Goal: Task Accomplishment & Management: Use online tool/utility

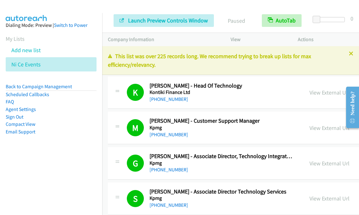
click at [2, 37] on aside "Dialing Mode: Preview | Switch to Power My Lists Add new list Ni Ce Events Back…" at bounding box center [51, 88] width 102 height 151
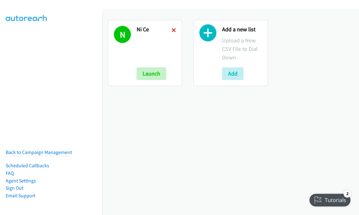
click at [172, 28] on icon at bounding box center [174, 30] width 4 height 4
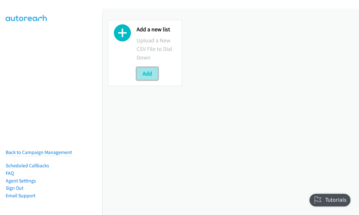
click at [147, 75] on button "Add" at bounding box center [147, 73] width 21 height 13
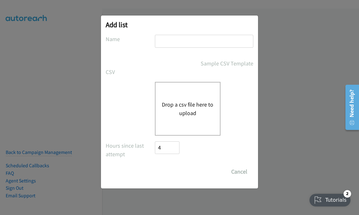
click at [180, 109] on button "Drop a csv file here to upload" at bounding box center [188, 108] width 52 height 17
click at [174, 38] on input "text" at bounding box center [204, 41] width 99 height 13
type input "NiCE Mel"
click at [191, 117] on div "Drop a csv file here to upload" at bounding box center [188, 109] width 66 height 54
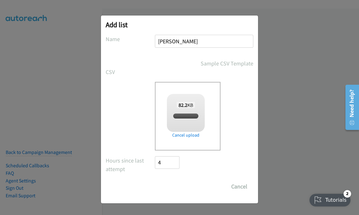
checkbox input "true"
click at [177, 185] on input "Save List" at bounding box center [171, 186] width 33 height 13
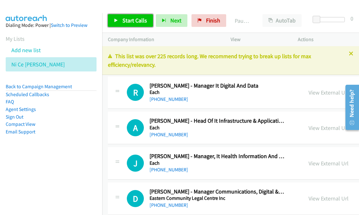
click at [124, 18] on span "Start Calls" at bounding box center [135, 20] width 25 height 7
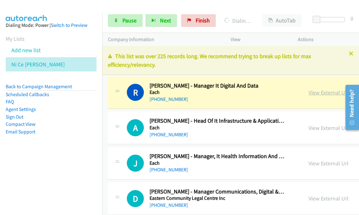
click at [314, 94] on link "View External Url" at bounding box center [329, 92] width 40 height 7
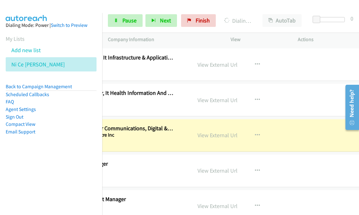
scroll to position [63, 111]
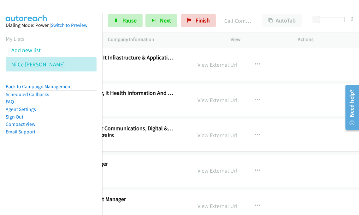
click at [56, 166] on nav "Dialing Mode: Power | Switch to Preview My Lists Add new list Ni Ce [PERSON_NAM…" at bounding box center [51, 120] width 103 height 215
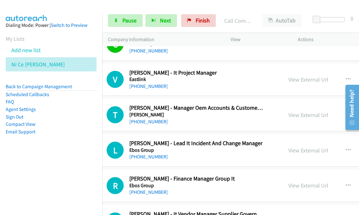
scroll to position [158, 20]
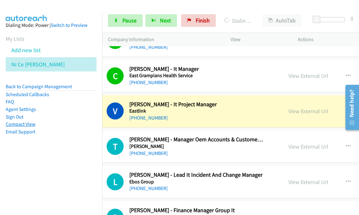
click at [25, 123] on link "Compact View" at bounding box center [21, 124] width 30 height 6
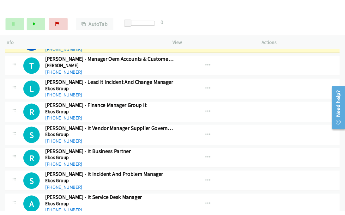
scroll to position [158, 0]
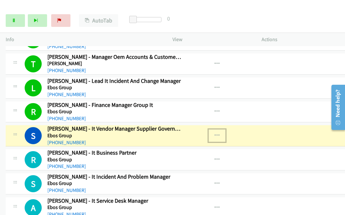
click at [214, 135] on icon "button" at bounding box center [216, 135] width 5 height 5
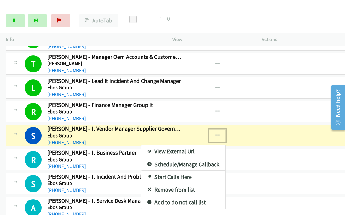
click at [171, 149] on link "View External Url" at bounding box center [183, 151] width 84 height 13
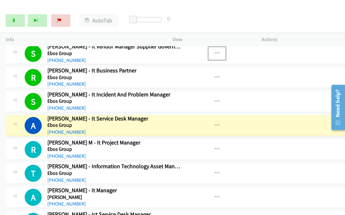
scroll to position [253, 0]
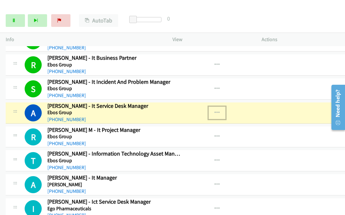
click at [214, 110] on icon "button" at bounding box center [216, 112] width 5 height 5
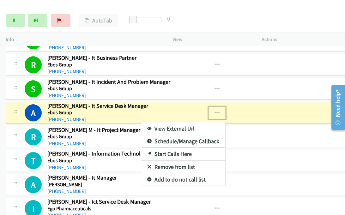
click at [164, 124] on link "View External Url" at bounding box center [183, 128] width 84 height 13
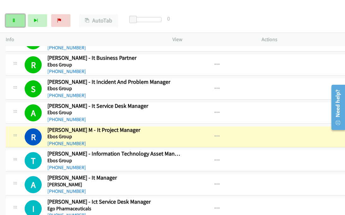
click at [14, 21] on icon at bounding box center [14, 21] width 4 height 4
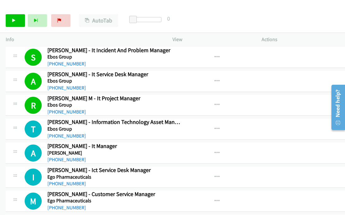
scroll to position [347, 0]
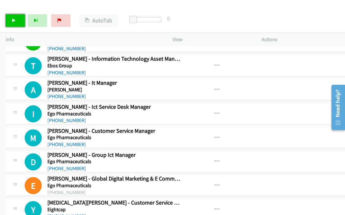
click at [9, 22] on link "Start Calls" at bounding box center [15, 20] width 19 height 13
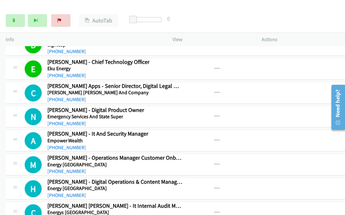
scroll to position [537, 0]
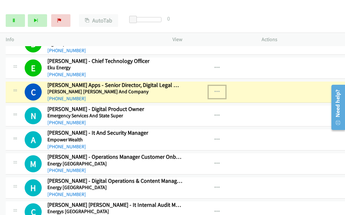
click at [214, 90] on icon "button" at bounding box center [216, 91] width 5 height 5
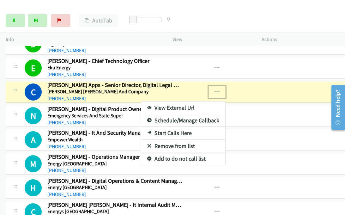
click at [160, 104] on link "View External Url" at bounding box center [183, 107] width 84 height 13
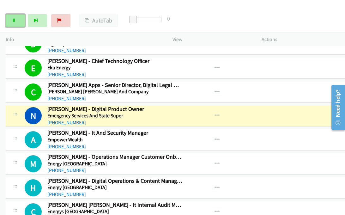
click at [18, 17] on link "Pause" at bounding box center [15, 20] width 19 height 13
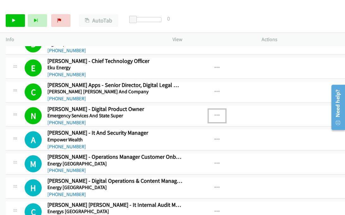
click at [214, 113] on icon "button" at bounding box center [216, 115] width 5 height 5
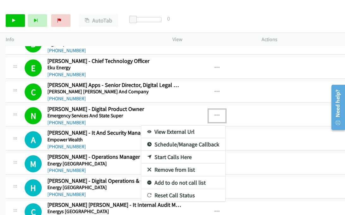
click at [190, 130] on link "View External Url" at bounding box center [183, 131] width 84 height 13
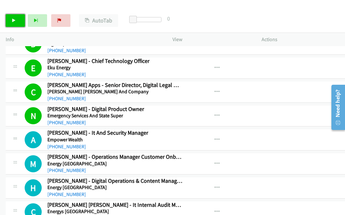
click at [17, 19] on link "Start Calls" at bounding box center [15, 20] width 19 height 13
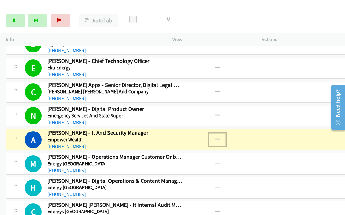
click at [213, 137] on button "button" at bounding box center [216, 139] width 17 height 13
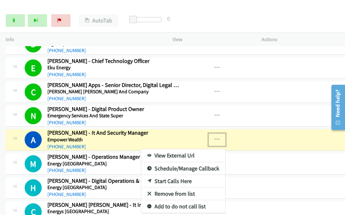
click at [156, 150] on link "View External Url" at bounding box center [183, 155] width 84 height 13
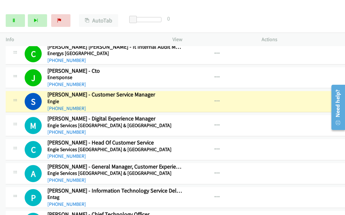
scroll to position [727, 0]
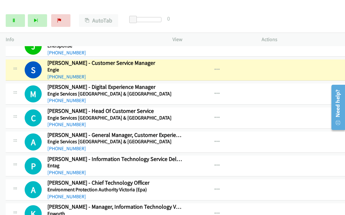
click at [263, 22] on div "Start Calls Pause Next Finish [PERSON_NAME] - Customer Service Manager AutoTab …" at bounding box center [172, 21] width 345 height 24
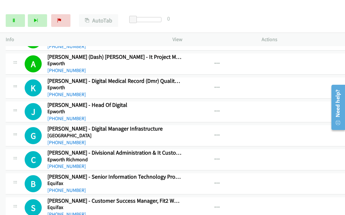
scroll to position [916, 0]
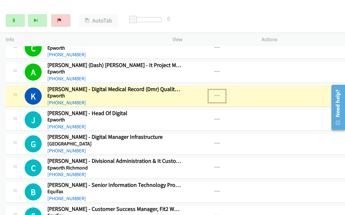
click at [214, 94] on icon "button" at bounding box center [216, 96] width 5 height 5
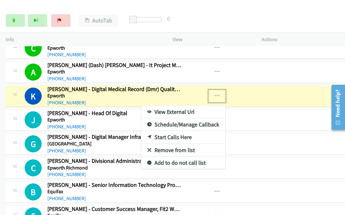
click at [166, 107] on link "View External Url" at bounding box center [183, 112] width 84 height 13
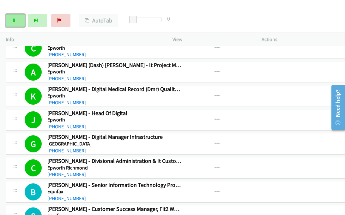
click at [13, 22] on link "Pause" at bounding box center [15, 20] width 19 height 13
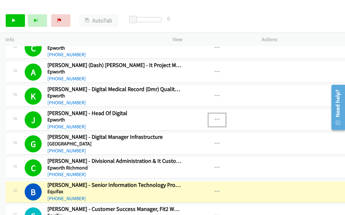
click at [214, 117] on icon "button" at bounding box center [216, 119] width 5 height 5
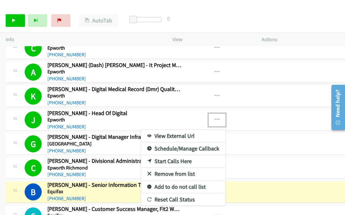
click at [170, 131] on link "View External Url" at bounding box center [183, 136] width 84 height 13
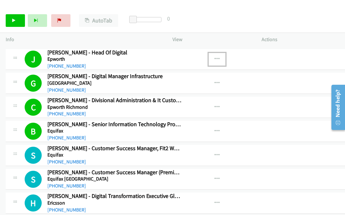
scroll to position [1011, 0]
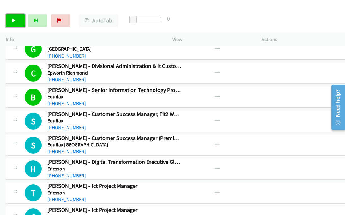
click at [14, 22] on icon at bounding box center [14, 21] width 4 height 4
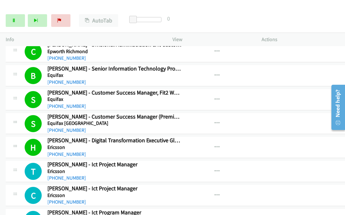
scroll to position [1042, 0]
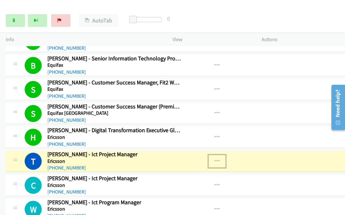
click at [214, 159] on icon "button" at bounding box center [216, 161] width 5 height 5
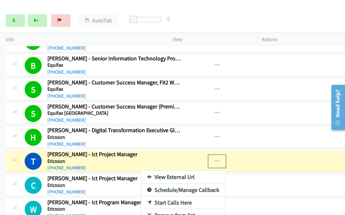
click at [164, 171] on link "View External Url" at bounding box center [183, 177] width 84 height 13
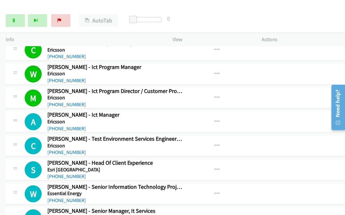
scroll to position [1200, 0]
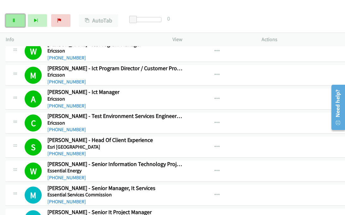
click at [13, 23] on link "Pause" at bounding box center [15, 20] width 19 height 13
click at [5, 19] on div "Start Calls Pause Next Finish Paused AutoTab AutoTab 0" at bounding box center [172, 21] width 345 height 24
click at [15, 21] on icon at bounding box center [14, 21] width 4 height 4
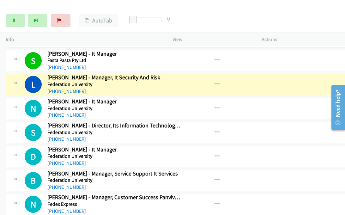
scroll to position [1485, 0]
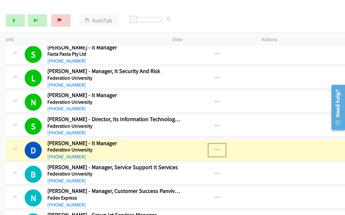
click at [209, 144] on button "button" at bounding box center [216, 150] width 17 height 13
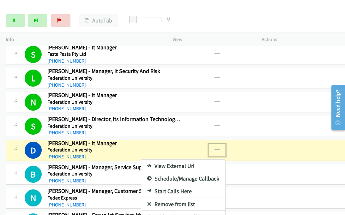
click at [159, 160] on link "View External Url" at bounding box center [183, 166] width 84 height 13
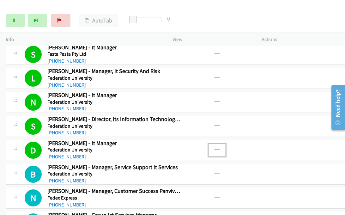
click at [214, 148] on icon "button" at bounding box center [216, 150] width 5 height 5
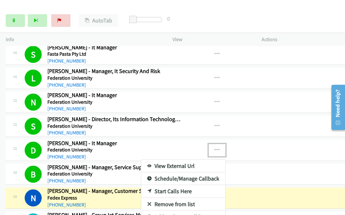
click at [162, 160] on link "View External Url" at bounding box center [183, 166] width 84 height 13
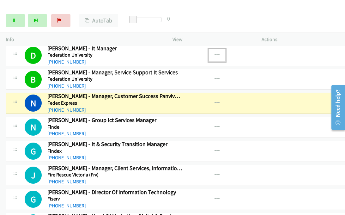
scroll to position [1611, 0]
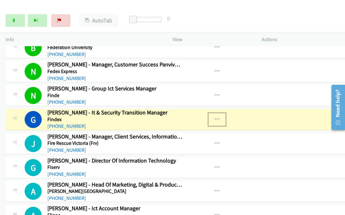
click at [214, 117] on icon "button" at bounding box center [216, 119] width 5 height 5
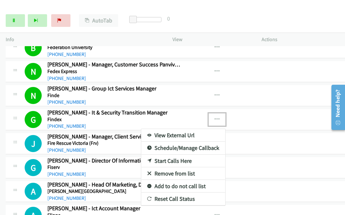
click at [58, 4] on div at bounding box center [172, 107] width 345 height 215
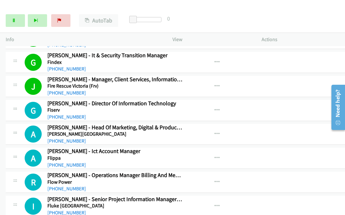
scroll to position [1674, 0]
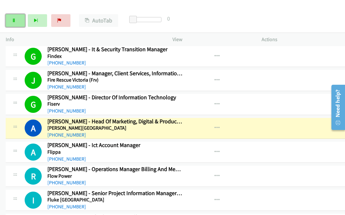
click at [13, 21] on icon at bounding box center [14, 21] width 4 height 4
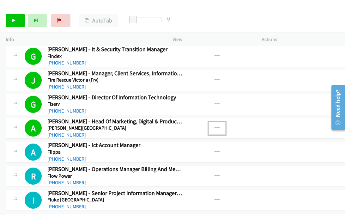
click at [214, 125] on icon "button" at bounding box center [216, 127] width 5 height 5
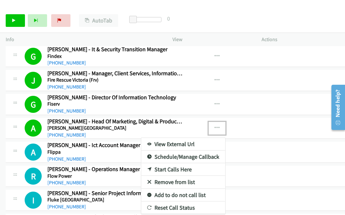
click at [162, 138] on link "View External Url" at bounding box center [183, 144] width 84 height 13
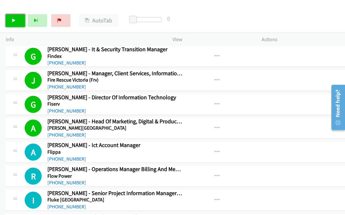
click at [12, 21] on icon at bounding box center [14, 21] width 4 height 4
click at [214, 149] on icon "button" at bounding box center [216, 151] width 5 height 5
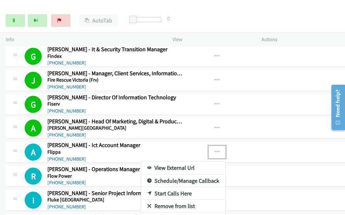
click at [172, 161] on link "View External Url" at bounding box center [183, 167] width 84 height 13
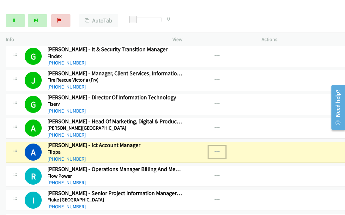
click at [212, 146] on button "button" at bounding box center [216, 152] width 17 height 13
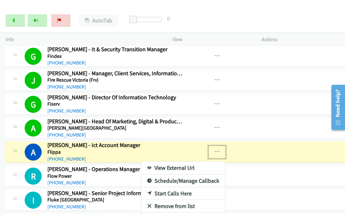
click at [162, 161] on link "View External Url" at bounding box center [183, 167] width 84 height 13
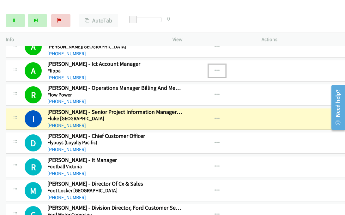
scroll to position [1769, 0]
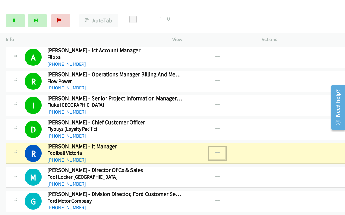
click at [214, 150] on icon "button" at bounding box center [216, 152] width 5 height 5
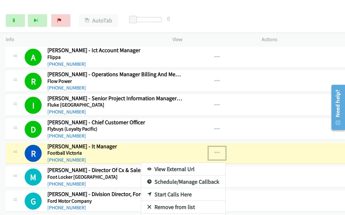
click at [164, 163] on link "View External Url" at bounding box center [183, 169] width 84 height 13
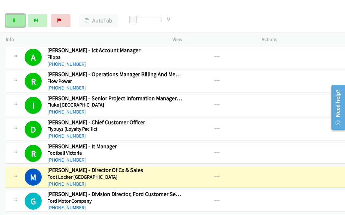
click at [16, 22] on link "Pause" at bounding box center [15, 20] width 19 height 13
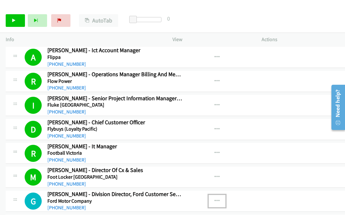
click at [214, 198] on icon "button" at bounding box center [216, 200] width 5 height 5
click at [187, 210] on link "View External Url" at bounding box center [183, 216] width 84 height 13
click at [16, 19] on icon at bounding box center [14, 21] width 4 height 4
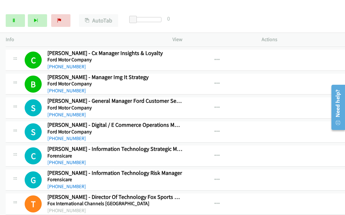
scroll to position [1958, 0]
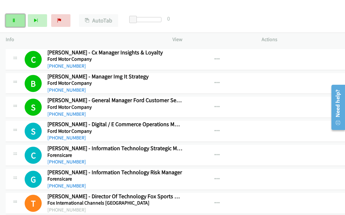
click at [9, 21] on link "Pause" at bounding box center [15, 20] width 19 height 13
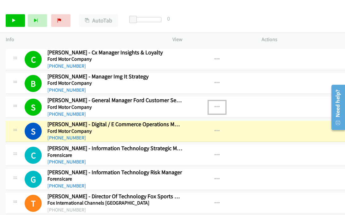
click at [214, 105] on icon "button" at bounding box center [216, 107] width 5 height 5
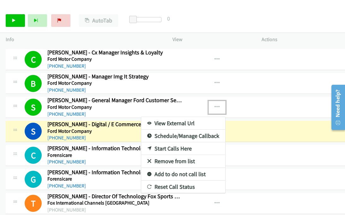
click at [175, 117] on link "View External Url" at bounding box center [183, 123] width 84 height 13
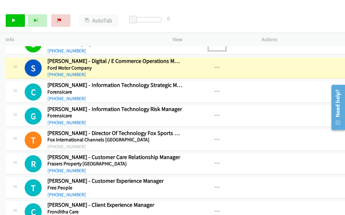
scroll to position [1990, 0]
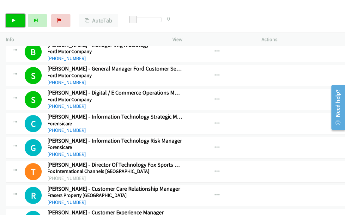
click at [7, 25] on link "Start Calls" at bounding box center [15, 20] width 19 height 13
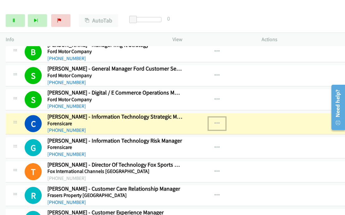
click at [214, 121] on icon "button" at bounding box center [216, 123] width 5 height 5
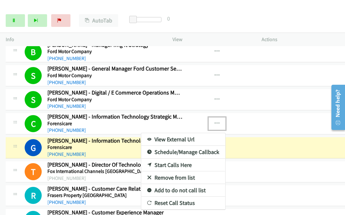
click at [19, 22] on div at bounding box center [172, 107] width 345 height 215
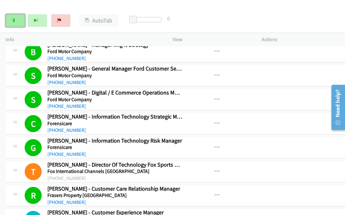
click at [10, 19] on link "Pause" at bounding box center [15, 20] width 19 height 13
click at [214, 121] on icon "button" at bounding box center [216, 123] width 5 height 5
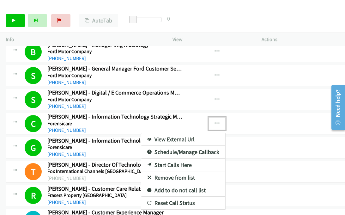
click at [157, 133] on link "View External Url" at bounding box center [183, 139] width 84 height 13
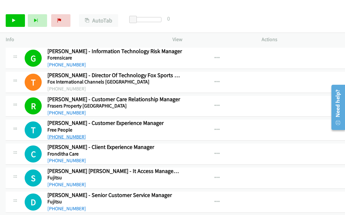
scroll to position [2085, 0]
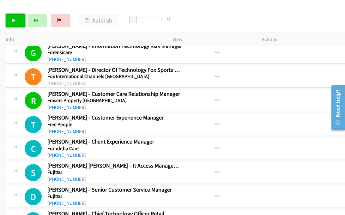
click at [16, 21] on icon at bounding box center [14, 21] width 4 height 4
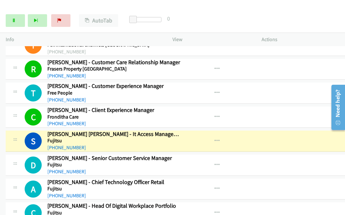
scroll to position [2148, 0]
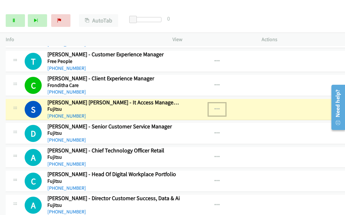
click at [214, 107] on icon "button" at bounding box center [216, 109] width 5 height 5
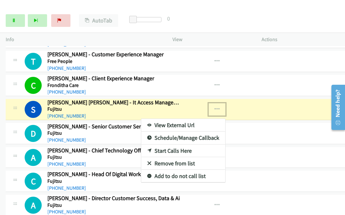
click at [169, 119] on link "View External Url" at bounding box center [183, 125] width 84 height 13
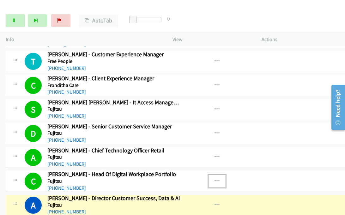
click at [214, 178] on icon "button" at bounding box center [216, 180] width 5 height 5
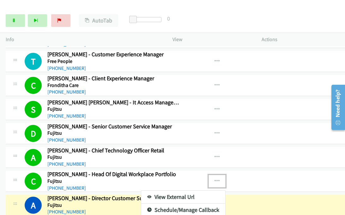
click at [175, 190] on link "View External Url" at bounding box center [183, 196] width 84 height 13
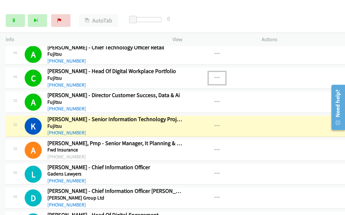
scroll to position [2243, 0]
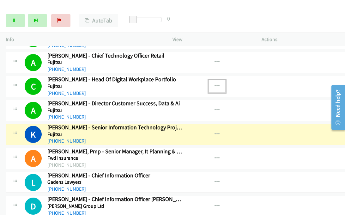
click at [214, 84] on icon "button" at bounding box center [216, 86] width 5 height 5
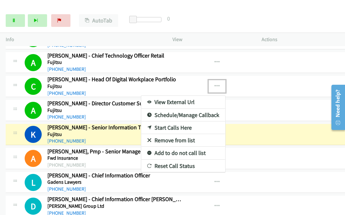
click at [183, 96] on link "View External Url" at bounding box center [183, 102] width 84 height 13
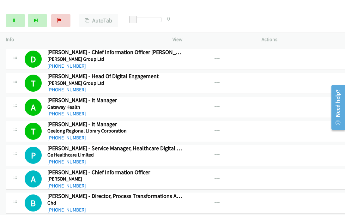
scroll to position [2401, 0]
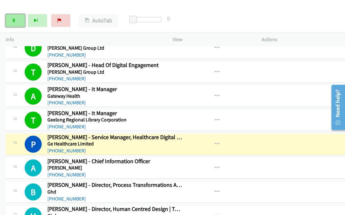
click at [12, 21] on icon at bounding box center [14, 21] width 4 height 4
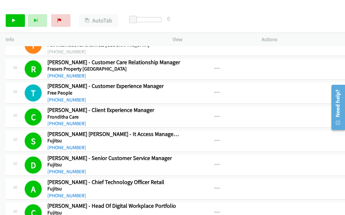
scroll to position [2243, 0]
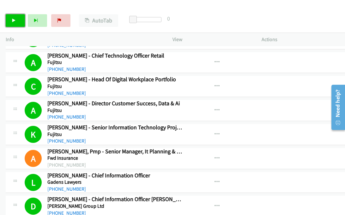
click at [15, 19] on icon at bounding box center [14, 21] width 4 height 4
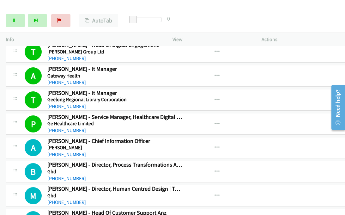
scroll to position [2464, 0]
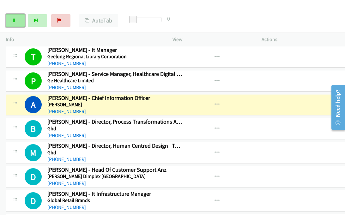
click at [10, 21] on link "Pause" at bounding box center [15, 20] width 19 height 13
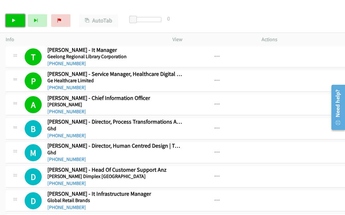
click at [14, 20] on icon at bounding box center [14, 21] width 4 height 4
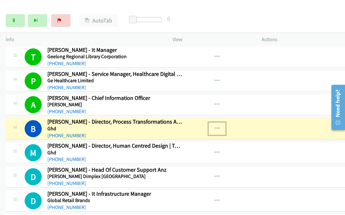
click at [214, 126] on icon "button" at bounding box center [216, 128] width 5 height 5
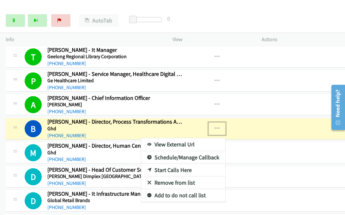
click at [176, 138] on link "View External Url" at bounding box center [183, 144] width 84 height 13
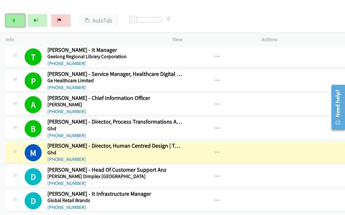
click at [19, 21] on link "Pause" at bounding box center [15, 20] width 19 height 13
click at [214, 150] on icon "button" at bounding box center [216, 152] width 5 height 5
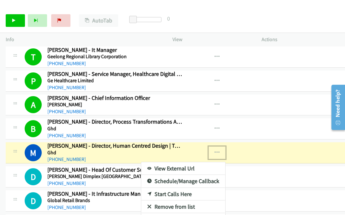
click at [174, 162] on link "View External Url" at bounding box center [183, 168] width 84 height 13
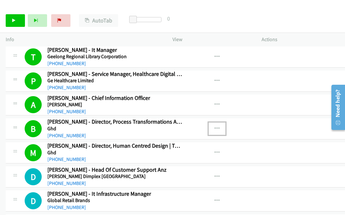
click at [214, 126] on icon "button" at bounding box center [216, 128] width 5 height 5
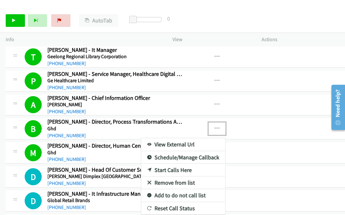
drag, startPoint x: 248, startPoint y: 137, endPoint x: 211, endPoint y: 142, distance: 36.9
click at [30, 144] on h1 "M" at bounding box center [33, 152] width 17 height 17
click at [246, 146] on div at bounding box center [172, 107] width 345 height 215
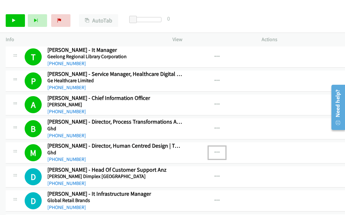
click at [214, 150] on icon "button" at bounding box center [216, 152] width 5 height 5
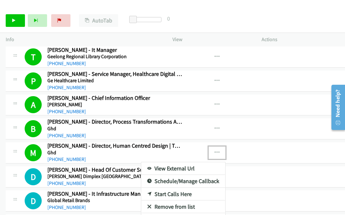
click at [180, 162] on link "View External Url" at bounding box center [183, 168] width 84 height 13
